Goal: Information Seeking & Learning: Learn about a topic

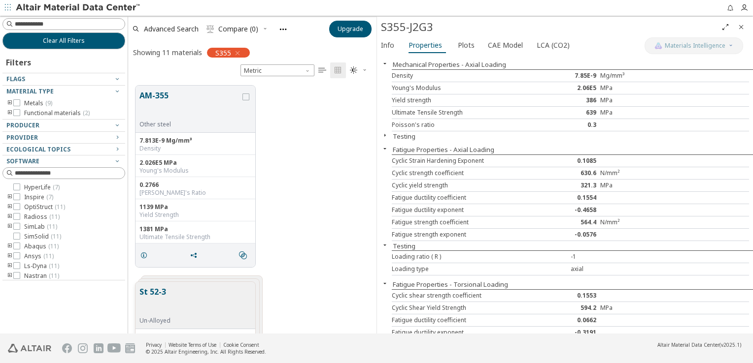
click at [9, 112] on icon "toogle group" at bounding box center [9, 113] width 7 height 8
click at [23, 120] on icon "toogle group" at bounding box center [24, 123] width 7 height 8
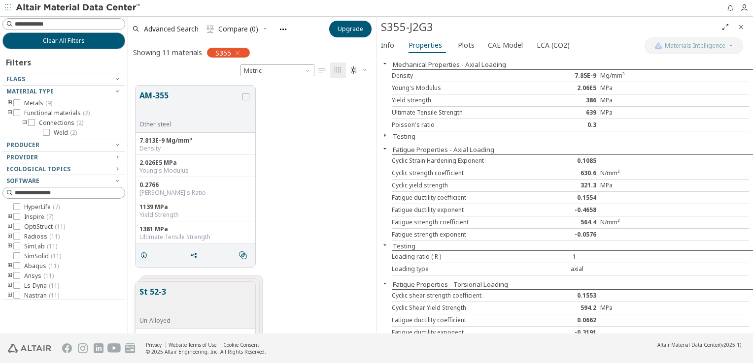
click at [9, 102] on icon "toogle group" at bounding box center [9, 103] width 7 height 8
click at [23, 111] on icon "toogle group" at bounding box center [24, 113] width 7 height 8
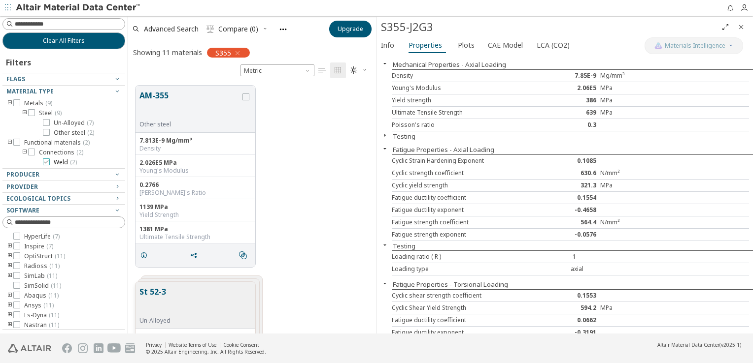
click at [63, 163] on span "Weld ( 2 )" at bounding box center [65, 163] width 23 height 8
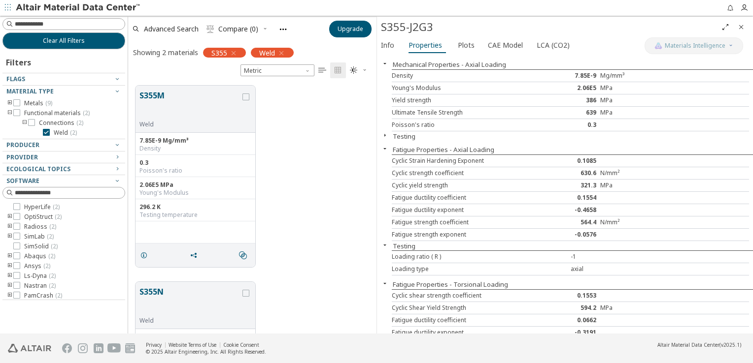
click at [283, 50] on icon "button" at bounding box center [281, 53] width 8 height 8
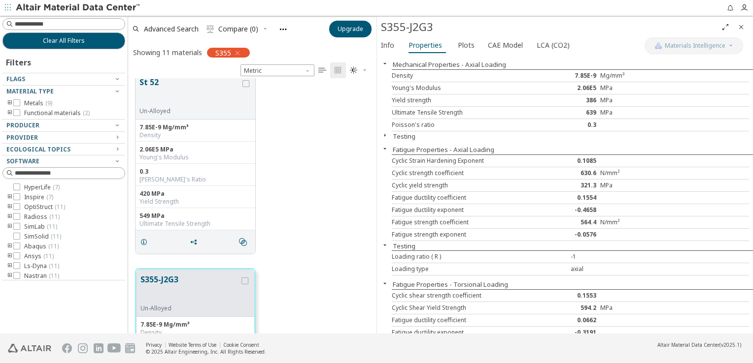
scroll to position [232, 0]
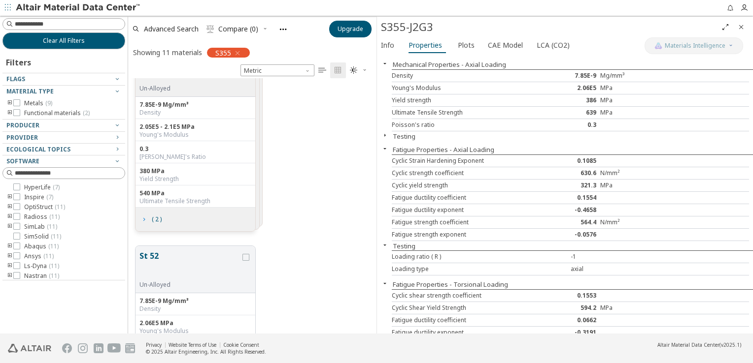
click at [144, 219] on icon "grid" at bounding box center [144, 220] width 8 height 8
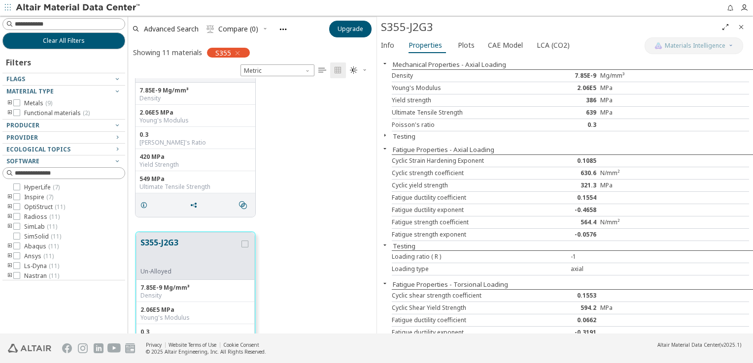
scroll to position [542, 0]
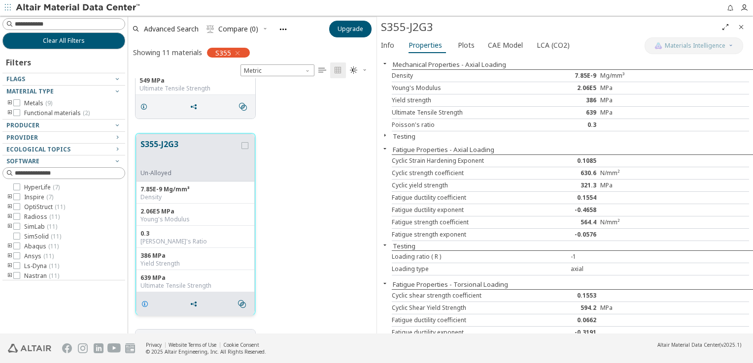
click at [144, 307] on icon "grid" at bounding box center [145, 304] width 8 height 8
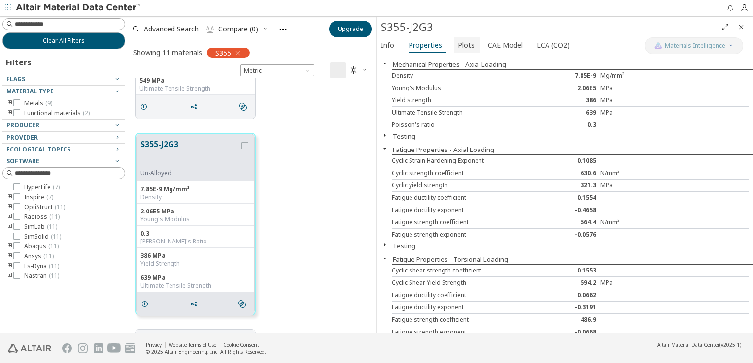
click at [454, 48] on button "Plots" at bounding box center [467, 45] width 26 height 16
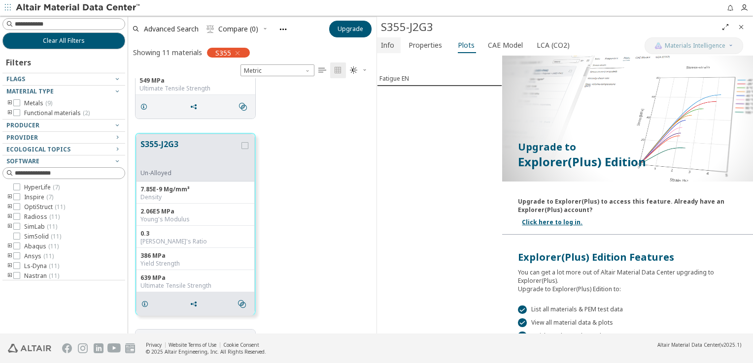
click at [388, 46] on span "Info" at bounding box center [387, 45] width 13 height 16
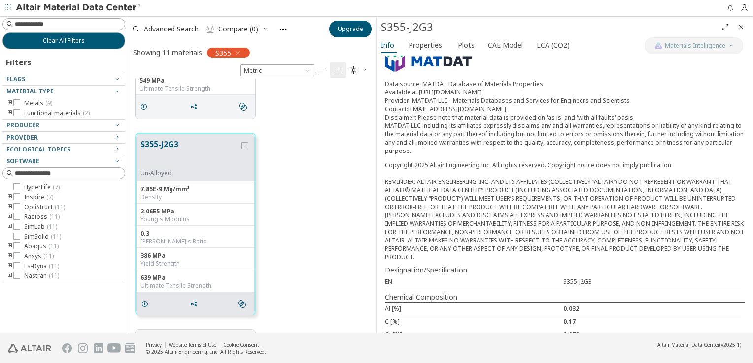
scroll to position [173, 0]
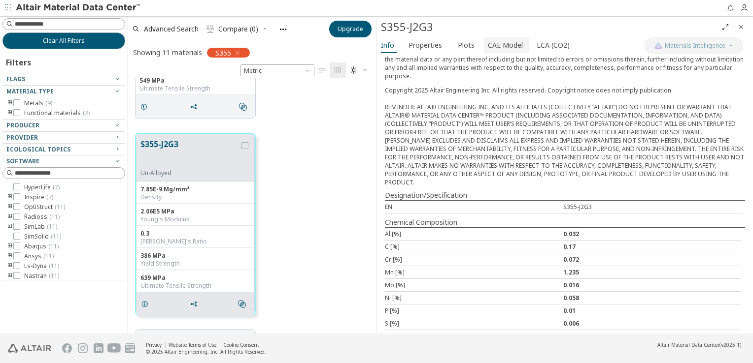
click at [505, 43] on span "CAE Model" at bounding box center [505, 45] width 35 height 16
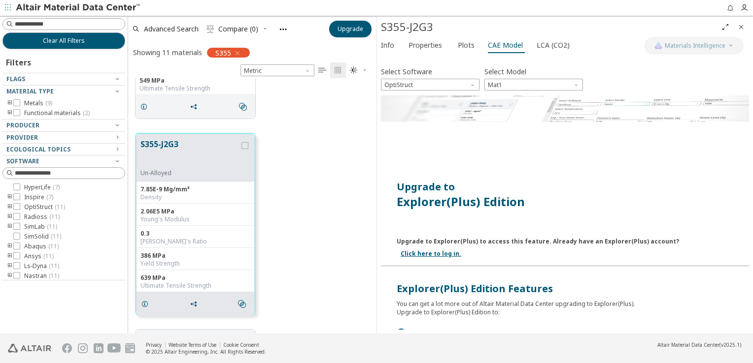
scroll to position [154, 0]
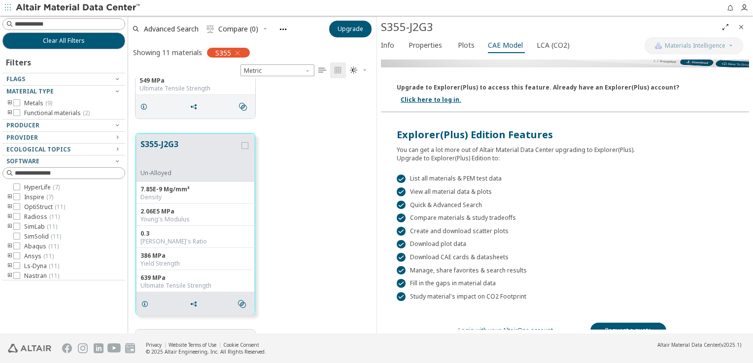
click at [519, 327] on link "Login with your AltairOne account" at bounding box center [505, 331] width 95 height 8
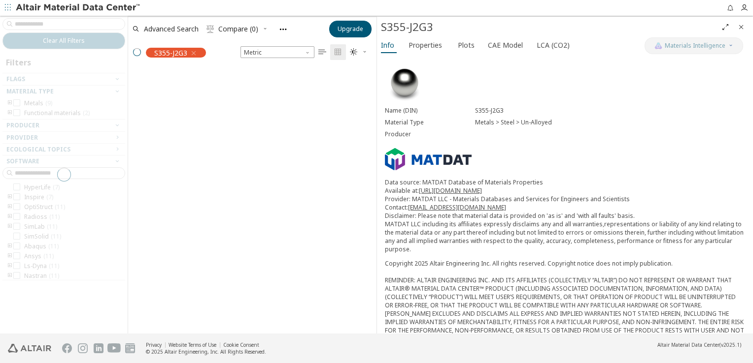
scroll to position [249, 240]
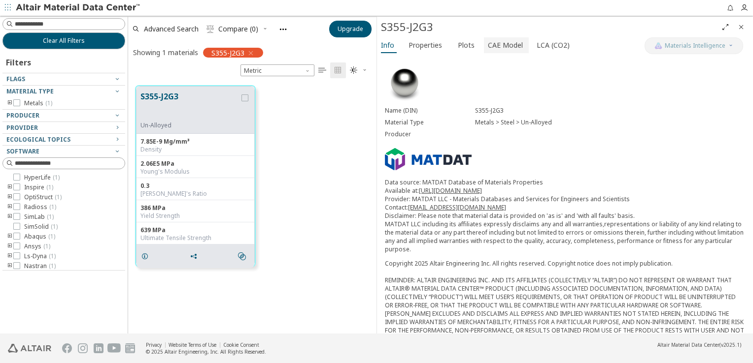
click at [506, 45] on span "CAE Model" at bounding box center [505, 45] width 35 height 16
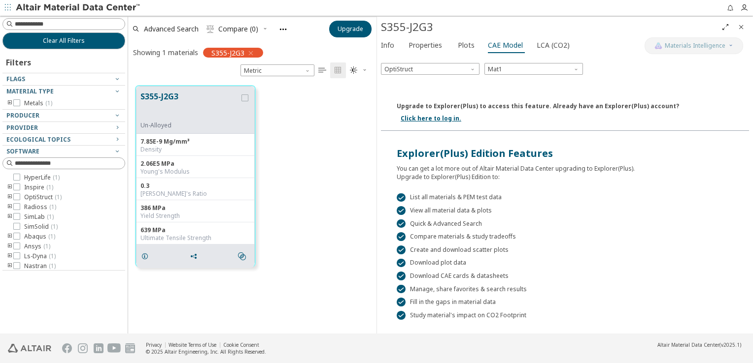
scroll to position [0, 0]
